Goal: Check status: Check status

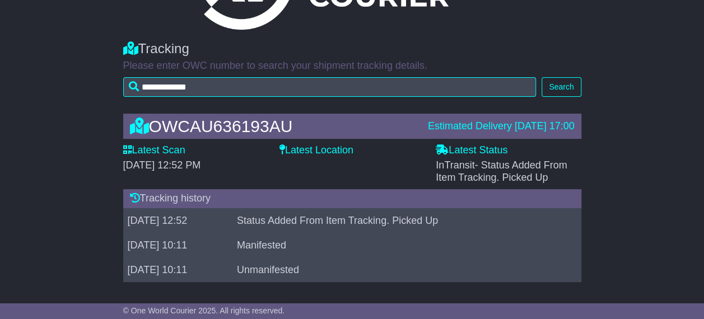
scroll to position [87, 0]
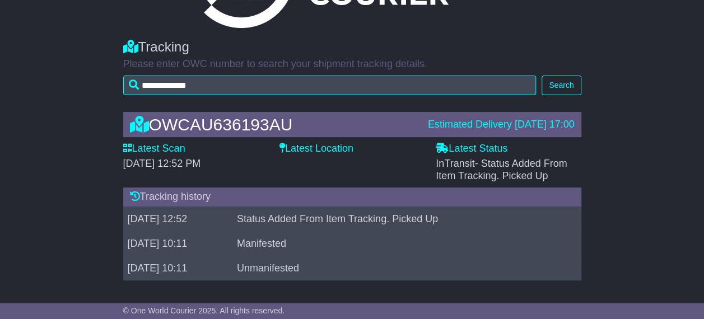
click at [319, 148] on label "Latest Location" at bounding box center [316, 149] width 74 height 12
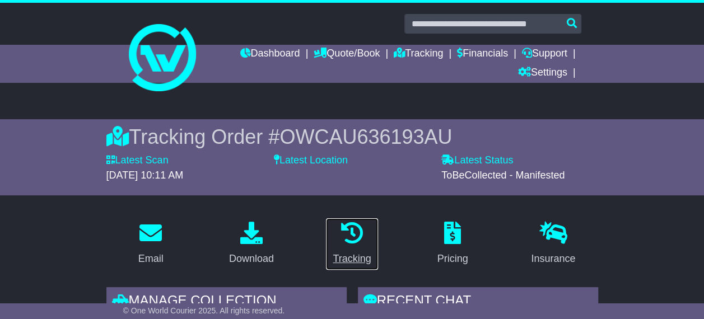
click at [343, 238] on icon at bounding box center [351, 233] width 22 height 22
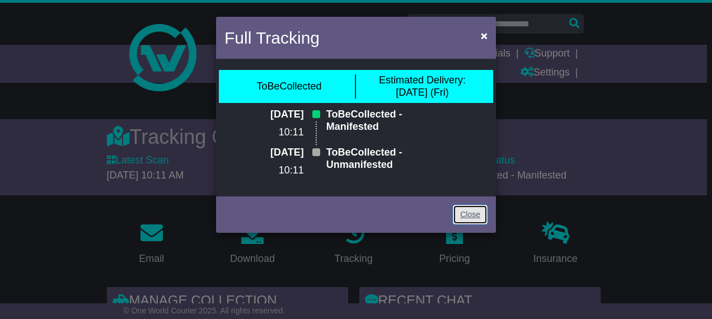
click at [474, 225] on link "Close" at bounding box center [470, 215] width 35 height 20
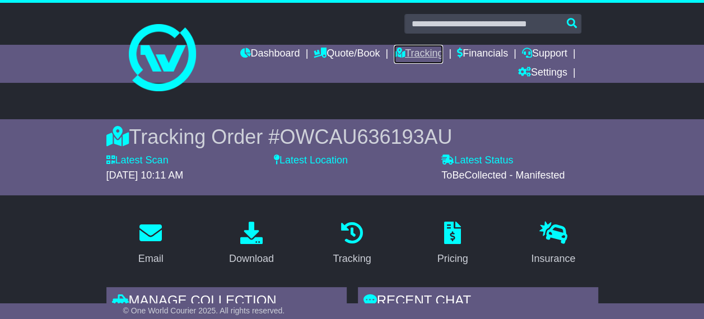
click at [424, 55] on link "Tracking" at bounding box center [418, 54] width 49 height 19
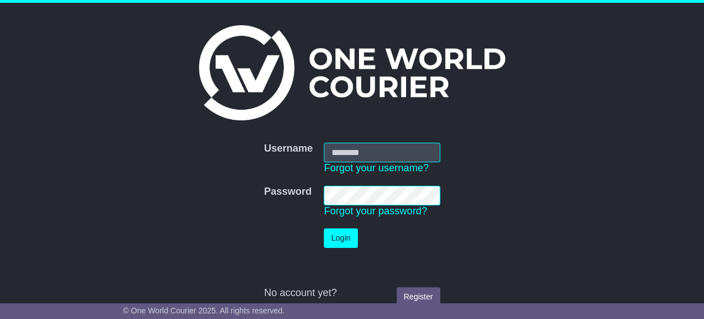
type input "**********"
click at [336, 244] on button "Login" at bounding box center [341, 238] width 34 height 20
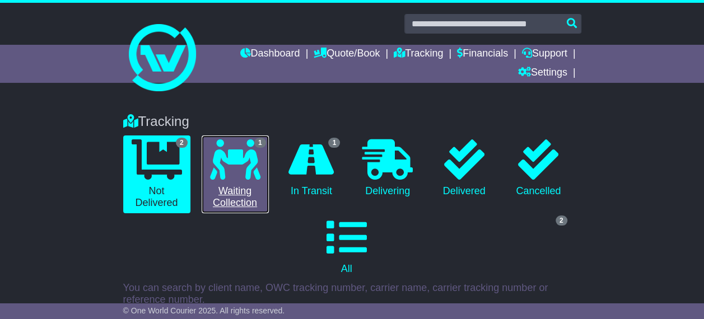
click at [240, 169] on icon at bounding box center [235, 159] width 50 height 40
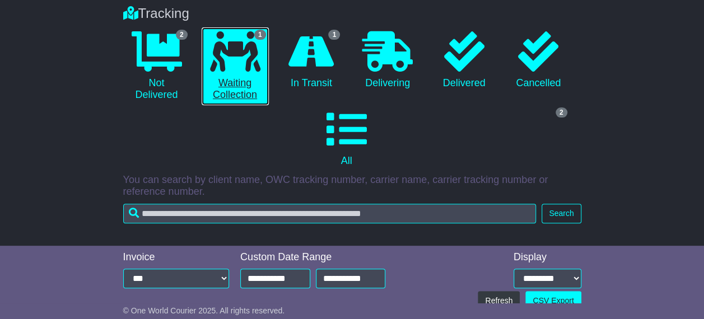
scroll to position [120, 0]
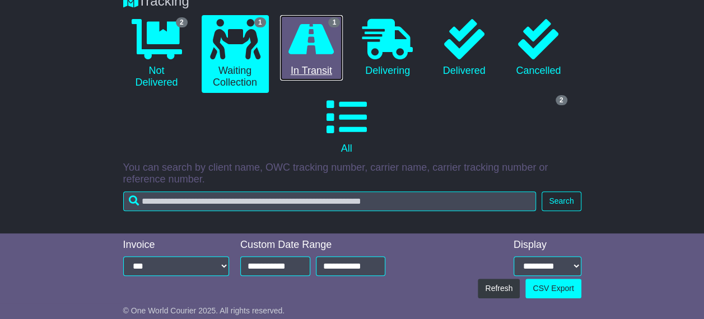
click at [317, 74] on link "1 In Transit" at bounding box center [311, 48] width 63 height 66
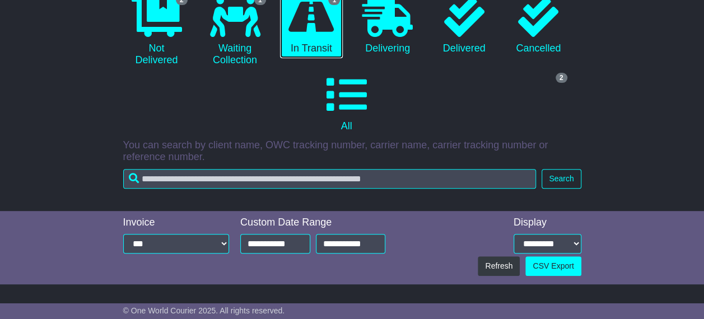
scroll to position [142, 0]
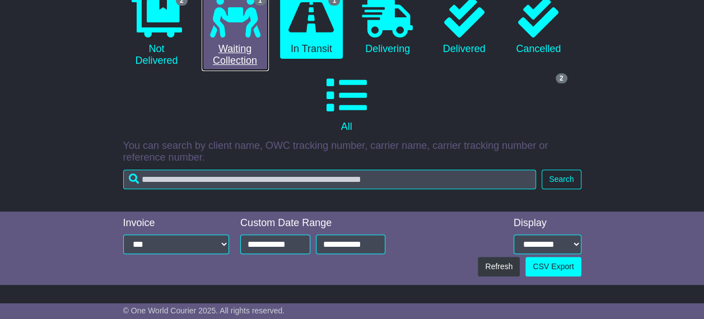
click at [237, 52] on link "1 Waiting Collection" at bounding box center [235, 32] width 67 height 78
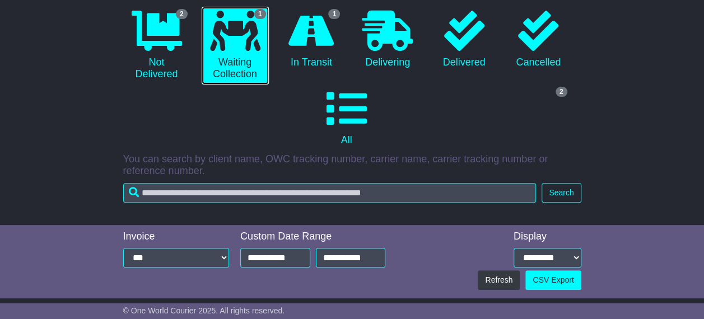
scroll to position [128, 0]
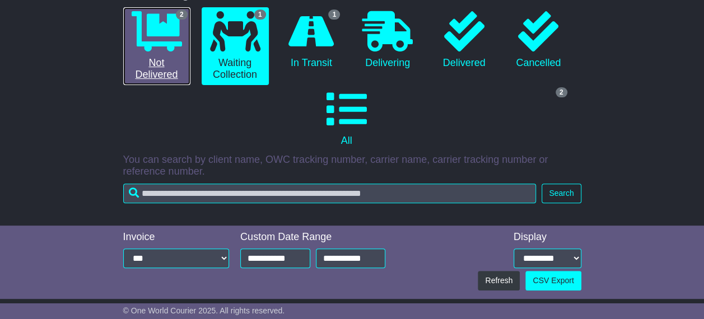
click at [156, 33] on icon at bounding box center [157, 31] width 50 height 40
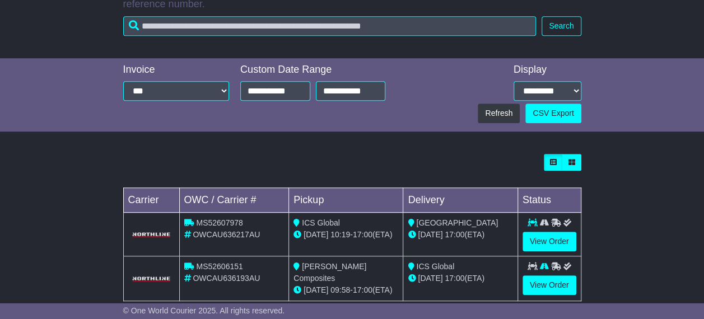
scroll to position [314, 0]
